Goal: Task Accomplishment & Management: Manage account settings

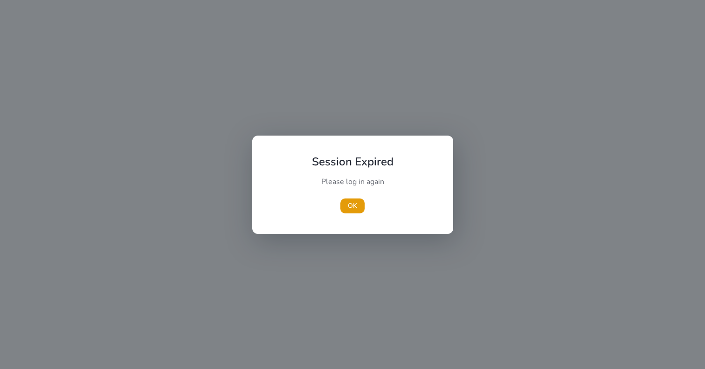
click at [366, 213] on div "OK" at bounding box center [353, 206] width 104 height 15
click at [354, 207] on span "OK" at bounding box center [352, 206] width 9 height 10
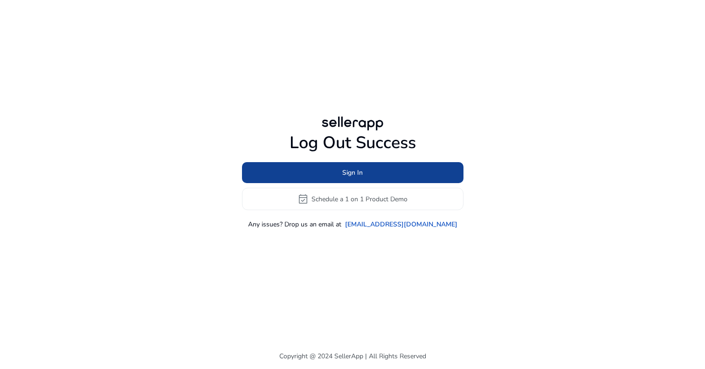
click at [353, 174] on span "Sign In" at bounding box center [352, 173] width 21 height 10
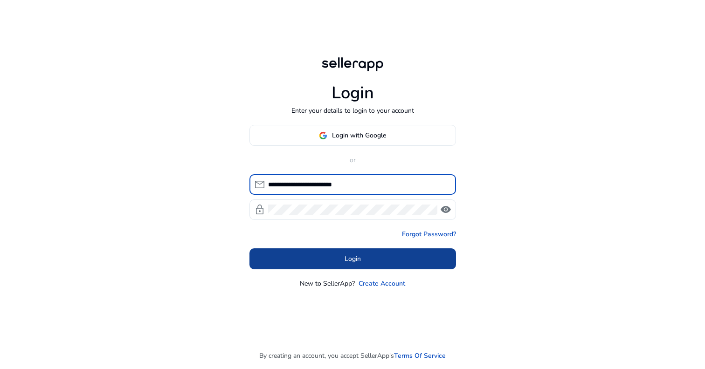
click at [363, 262] on span at bounding box center [352, 259] width 207 height 22
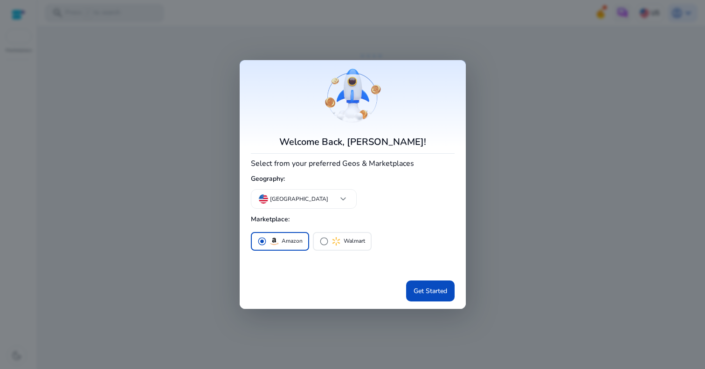
click at [585, 243] on div at bounding box center [352, 184] width 705 height 369
